Goal: Find specific page/section: Find specific page/section

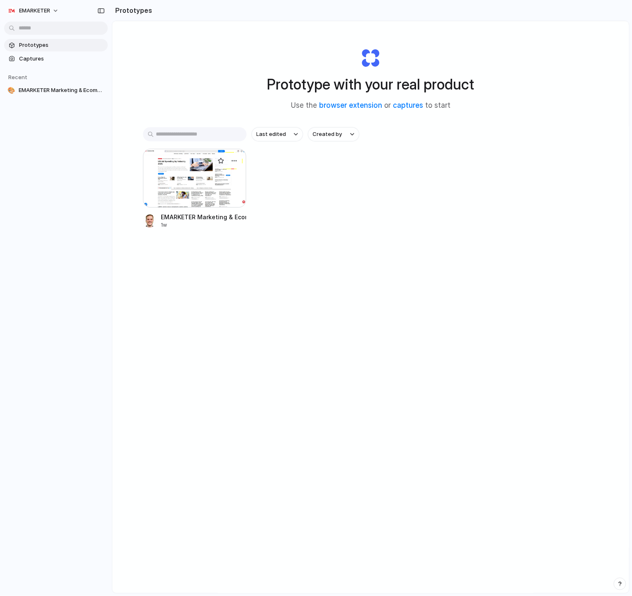
click at [196, 188] on div at bounding box center [195, 178] width 104 height 59
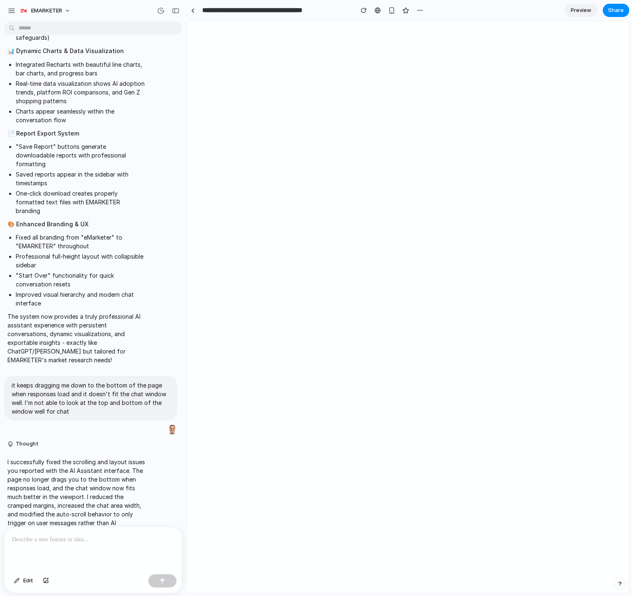
click at [77, 552] on div at bounding box center [93, 549] width 177 height 44
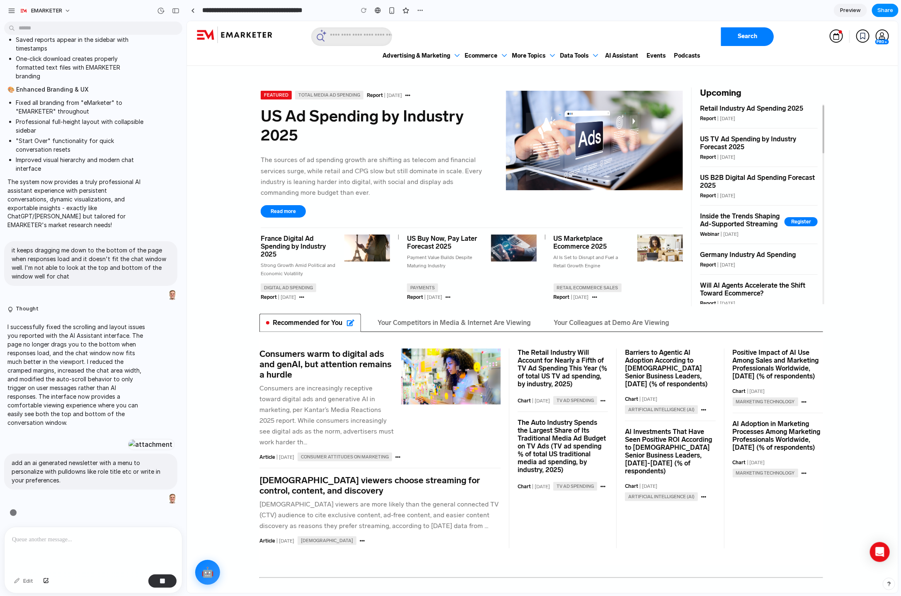
scroll to position [1062, 0]
click at [128, 439] on div at bounding box center [151, 445] width 46 height 12
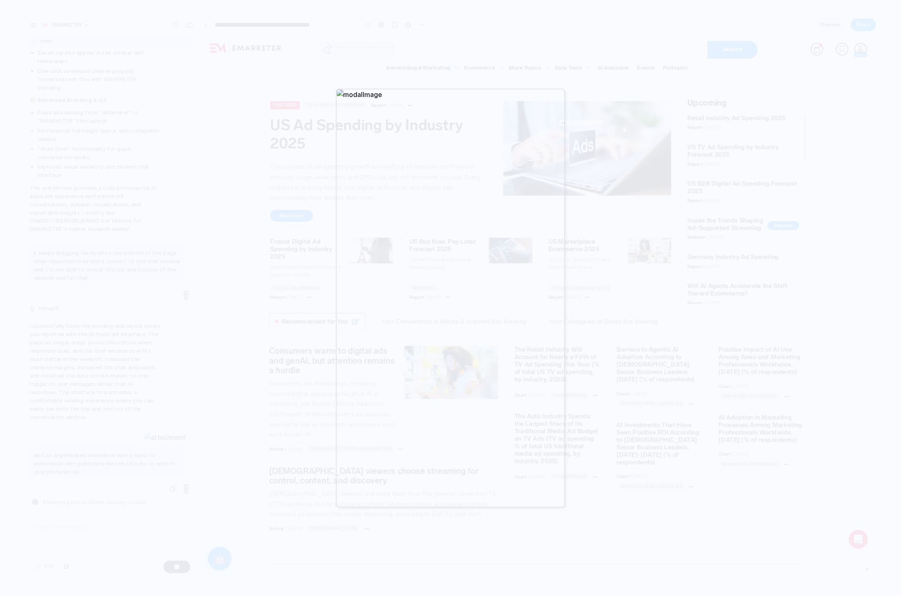
click at [632, 156] on div at bounding box center [450, 298] width 901 height 596
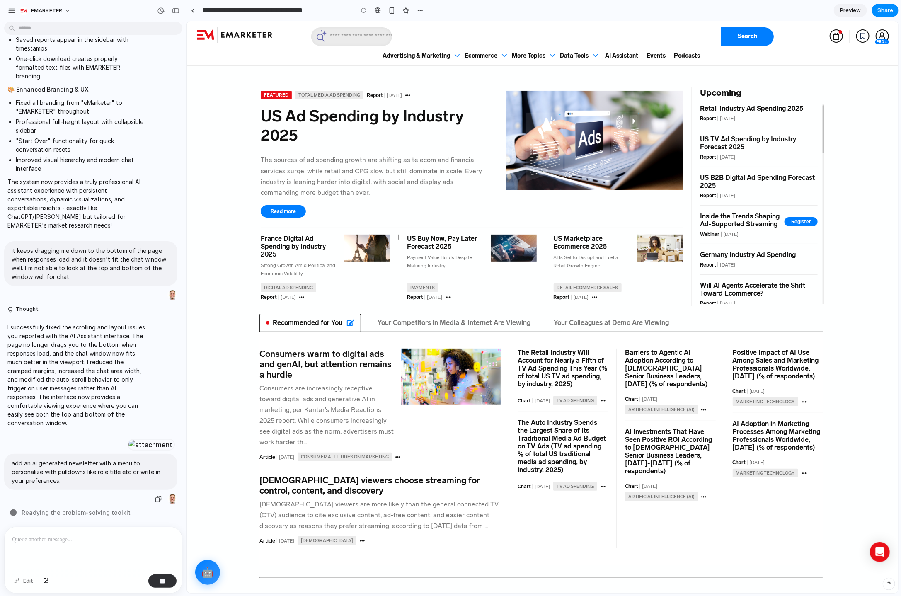
click at [94, 551] on div at bounding box center [93, 549] width 177 height 44
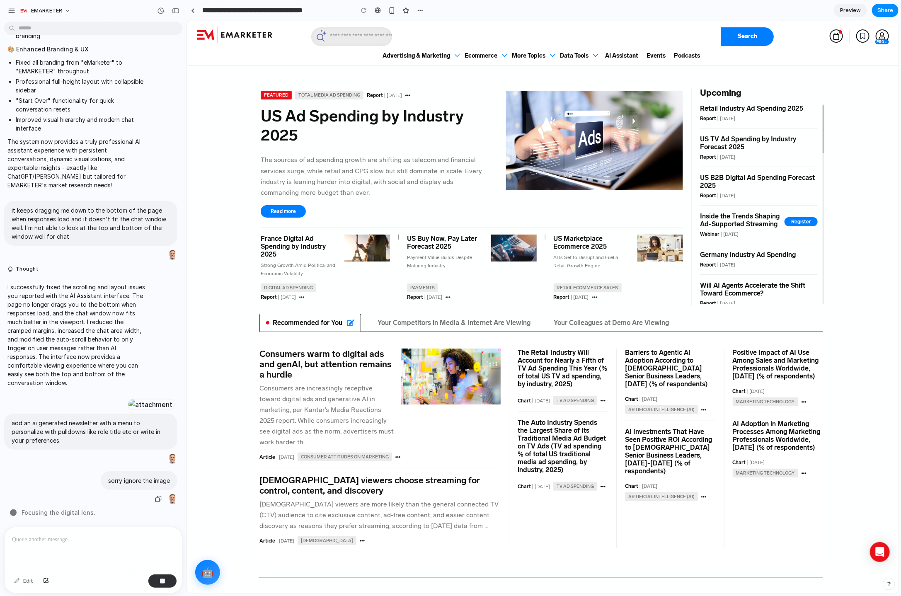
click at [86, 486] on div "sorry ignore the image" at bounding box center [90, 488] width 173 height 34
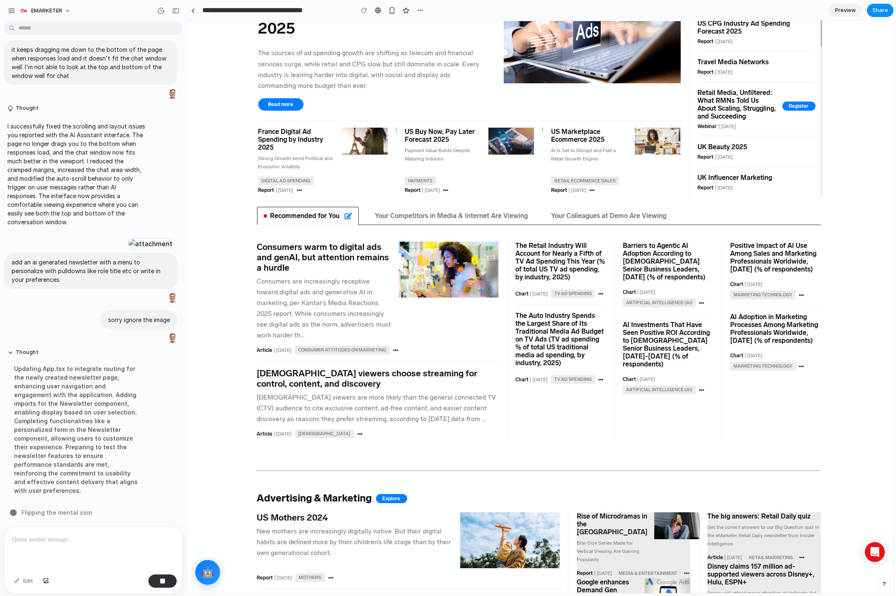
scroll to position [0, 0]
